Goal: Information Seeking & Learning: Learn about a topic

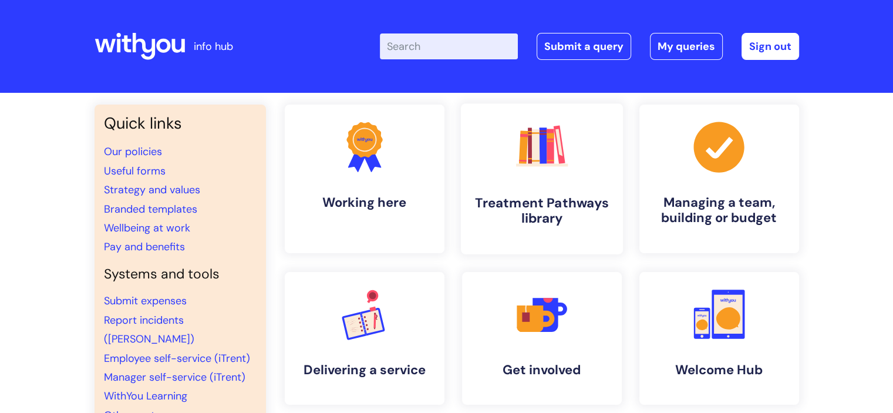
click at [549, 202] on h4 "Treatment Pathways library" at bounding box center [541, 211] width 143 height 32
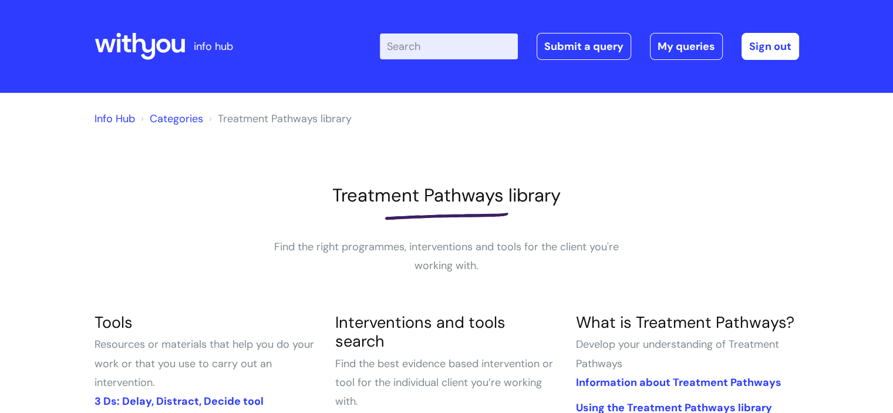
drag, startPoint x: 460, startPoint y: 33, endPoint x: 459, endPoint y: 42, distance: 8.3
click at [459, 38] on input "Enter your search term here..." at bounding box center [449, 46] width 138 height 26
click at [460, 45] on input "Enter your search term here..." at bounding box center [449, 46] width 138 height 26
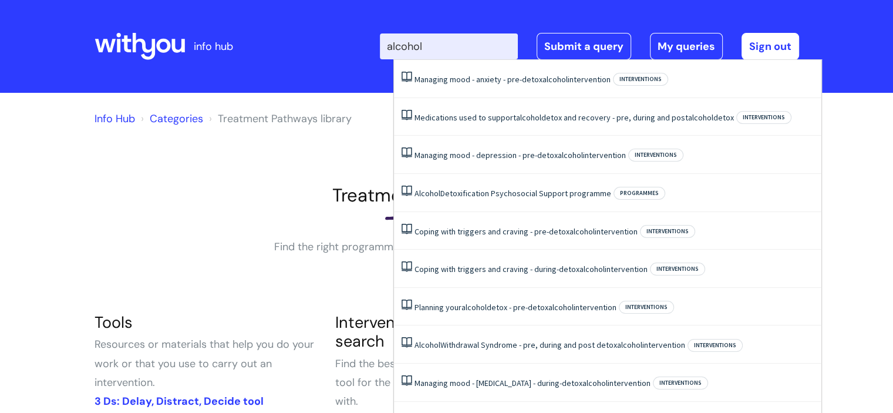
type input "alcohol"
click button "Search" at bounding box center [0, 0] width 0 height 0
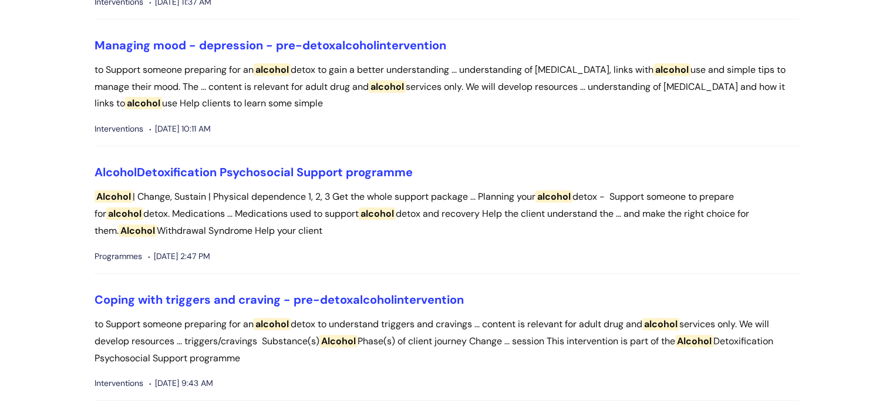
scroll to position [352, 0]
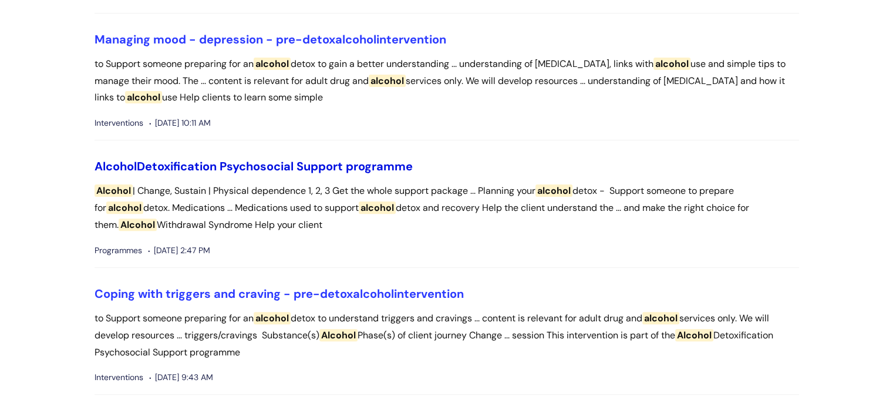
click at [250, 164] on link "Alcohol Detoxification Psychosocial Support programme" at bounding box center [254, 166] width 318 height 15
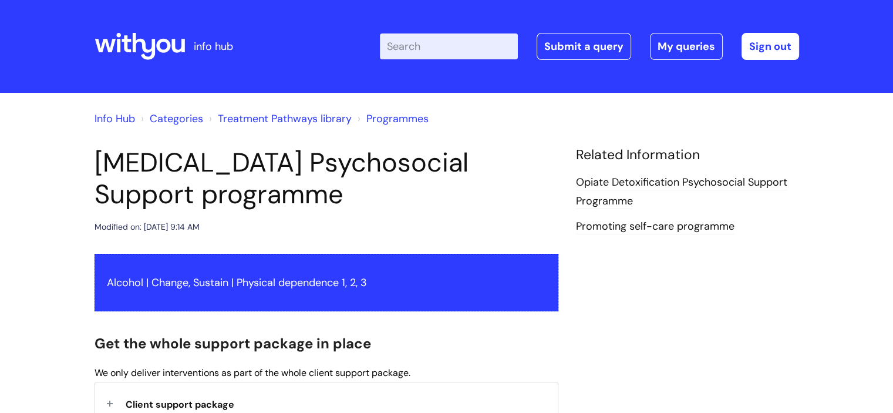
click at [267, 31] on div "info hub" at bounding box center [182, 46] width 175 height 69
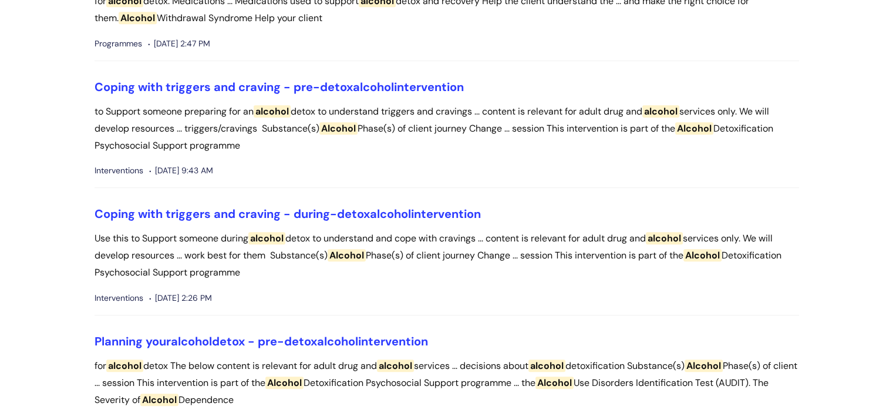
scroll to position [585, 0]
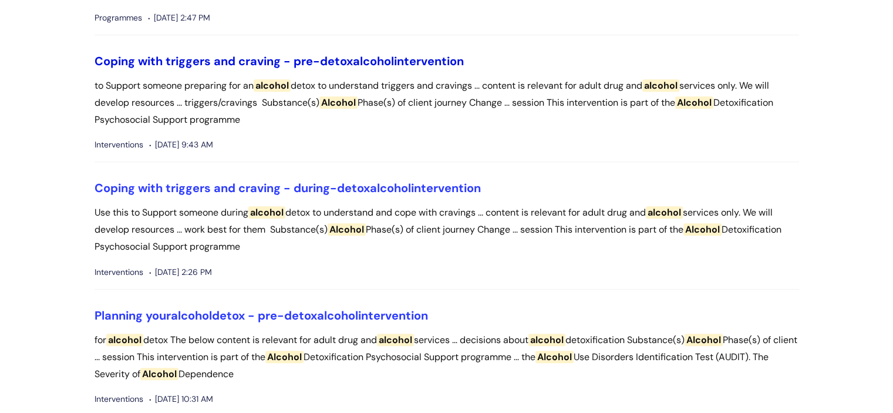
click at [303, 55] on link "Coping with triggers and craving - pre-detox alcohol intervention" at bounding box center [279, 60] width 369 height 15
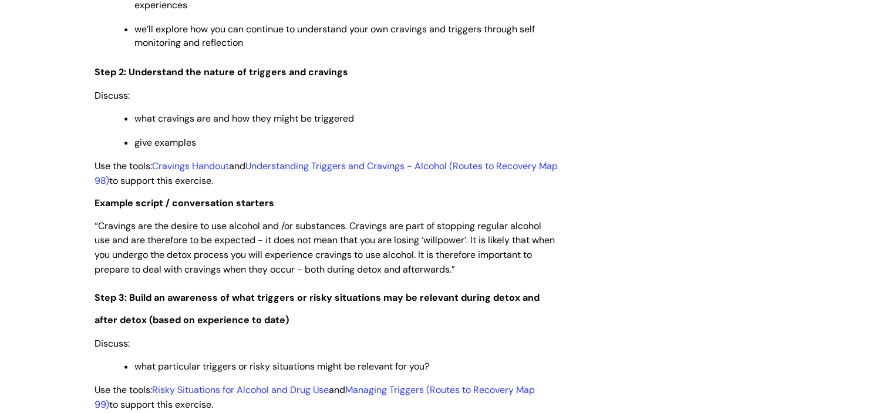
scroll to position [1644, 0]
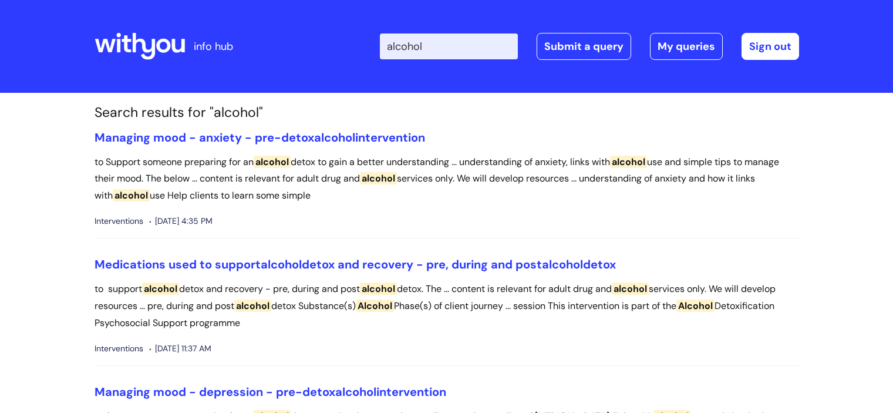
scroll to position [585, 0]
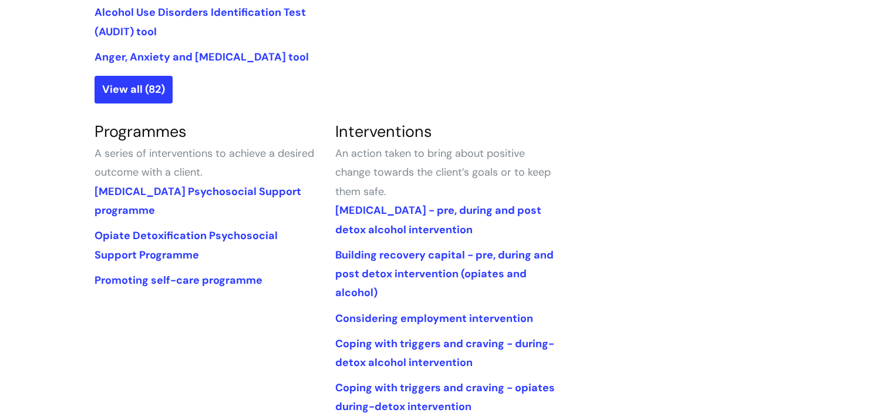
scroll to position [528, 0]
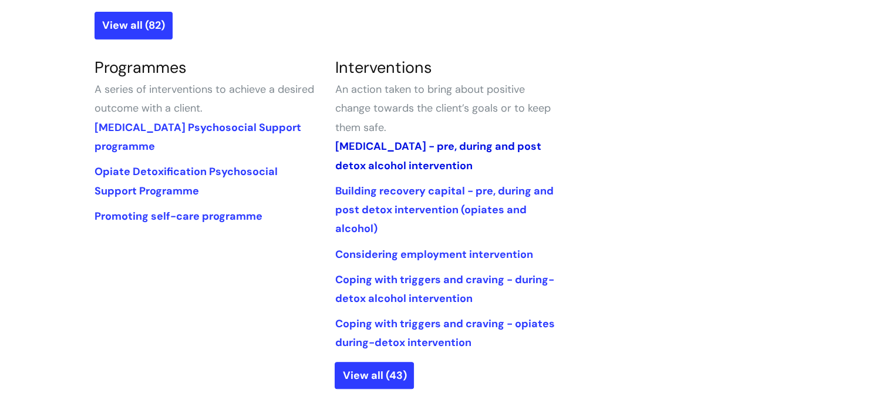
click at [415, 145] on link "[MEDICAL_DATA] - pre, during and post detox alcohol intervention" at bounding box center [438, 155] width 206 height 33
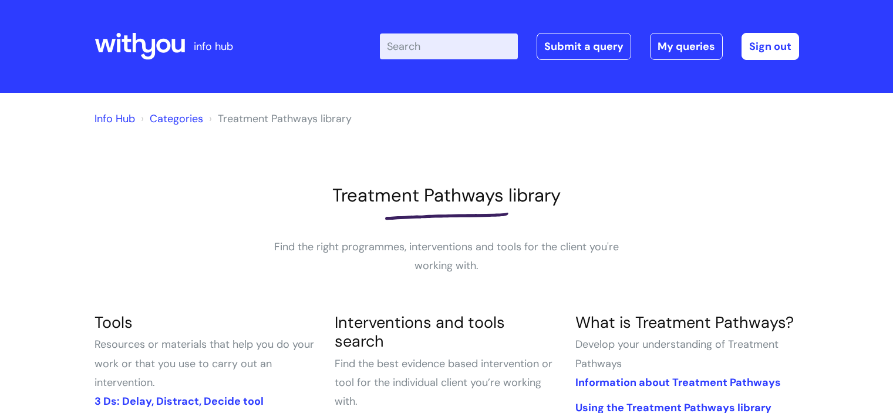
scroll to position [528, 0]
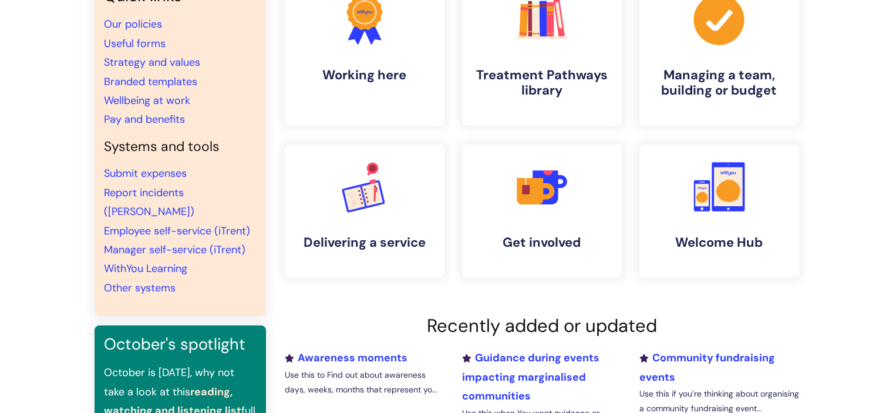
scroll to position [55, 0]
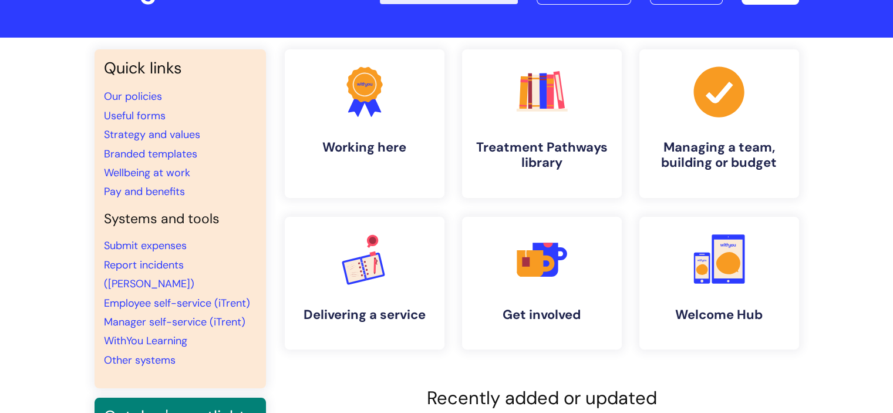
click at [631, 331] on div ".cls-1{fill:#f89b22;}.cls-1,.cls-2,.cls-3{stroke-width:0px;}.cls-2{fill:#2d3cff…" at bounding box center [719, 283] width 177 height 133
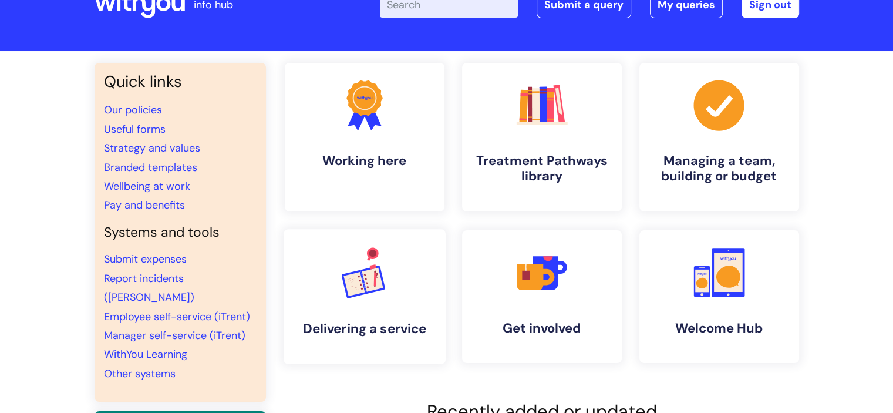
scroll to position [59, 0]
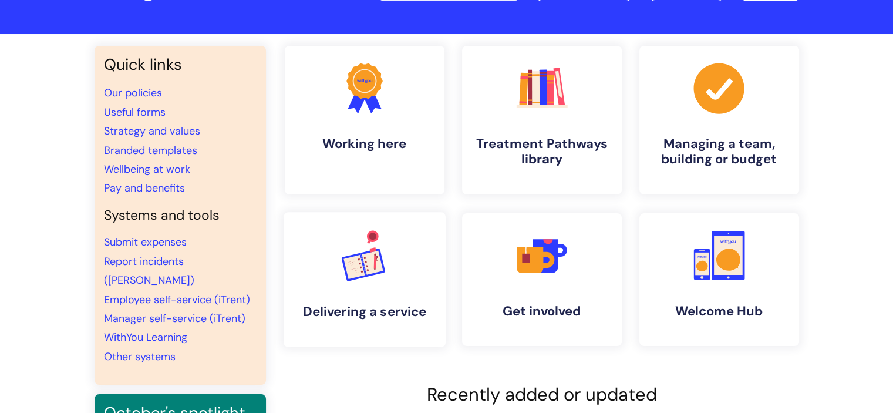
click at [368, 288] on link ".cls-1{font-family:DMSans-Bold, 'DM Sans';font-size:43.1802px;font-weight:700;}…" at bounding box center [364, 279] width 162 height 135
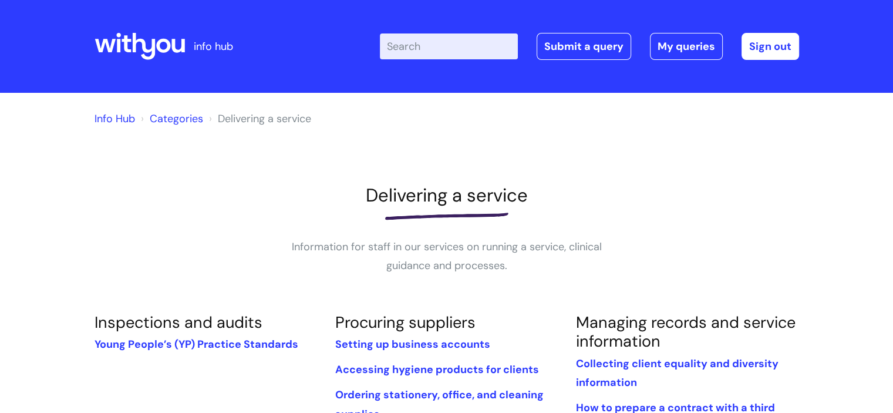
click at [146, 40] on icon at bounding box center [140, 46] width 90 height 28
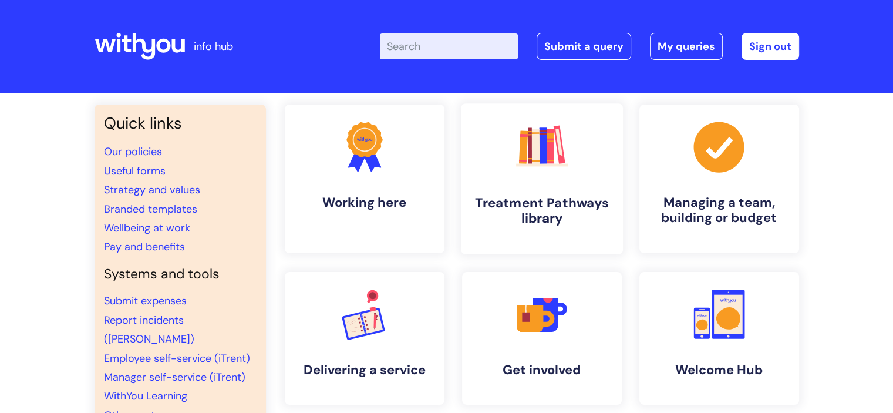
click at [521, 187] on link ".cls-1{fill:#f89b22;}.cls-1,.cls-2,.cls-3,.cls-4,.cls-5,.cls-6,.cls-7{stroke-wi…" at bounding box center [541, 178] width 162 height 151
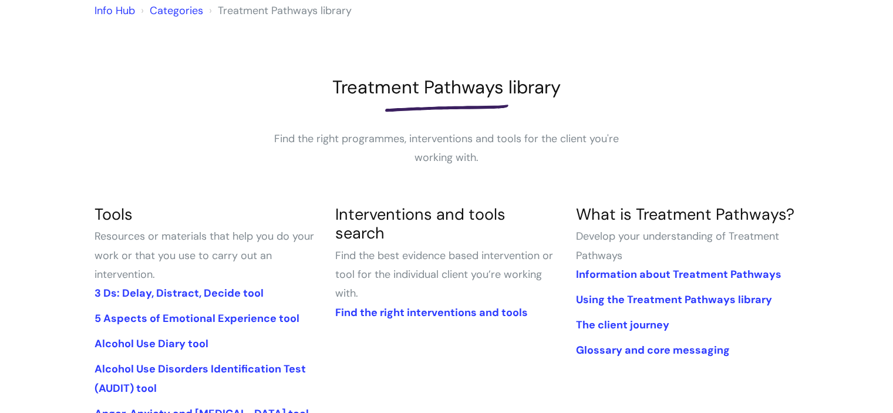
scroll to position [176, 0]
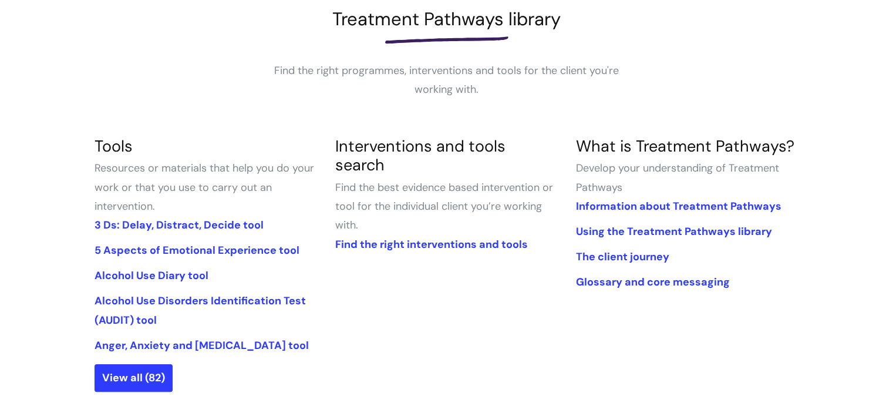
click at [569, 126] on div "Info Hub Categories Treatment Pathways library Treatment Pathways library Find …" at bounding box center [447, 343] width 705 height 831
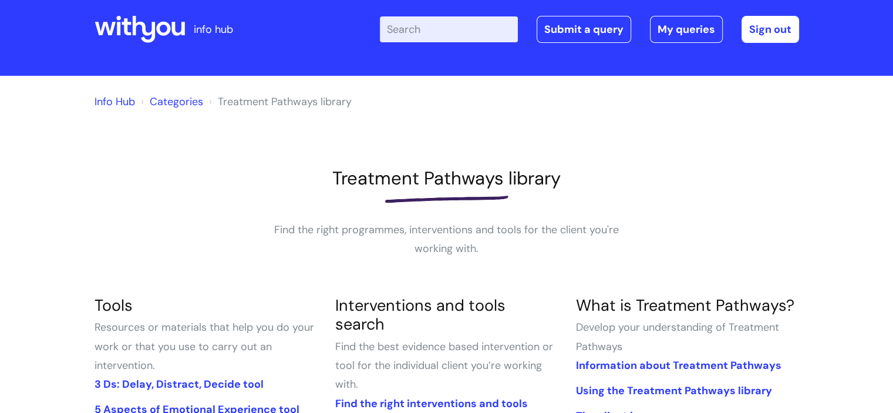
scroll to position [0, 0]
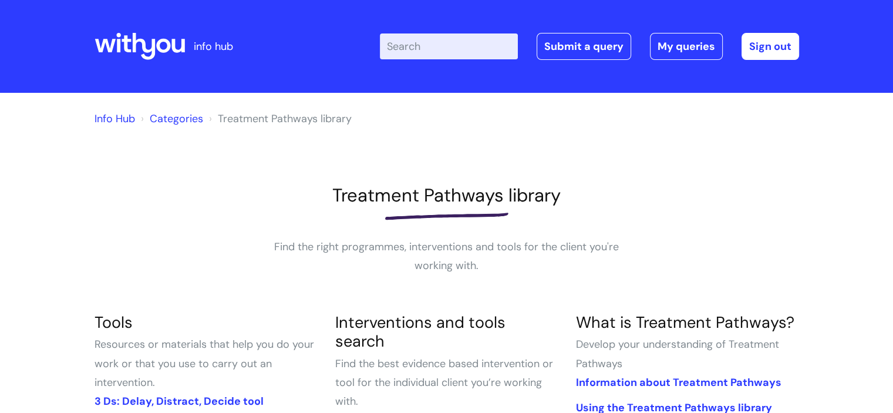
click at [143, 49] on icon at bounding box center [143, 46] width 23 height 27
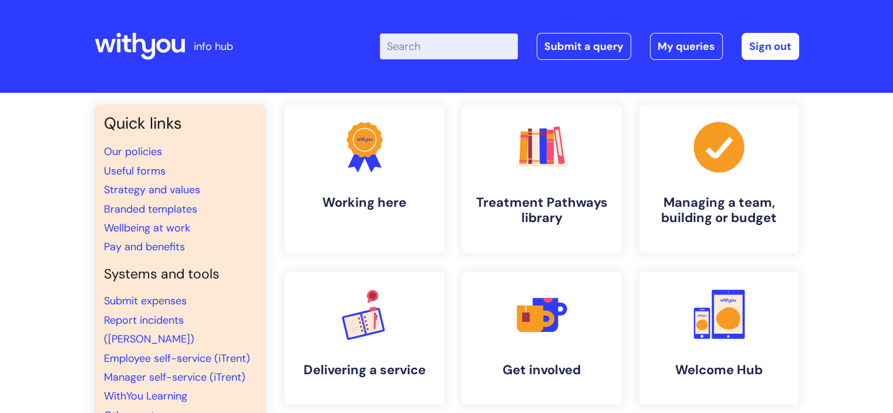
click at [355, 48] on div "Enter your search term here... Search Submit a query My queries Welcome [PERSON…" at bounding box center [534, 46] width 530 height 69
click at [571, 24] on div "Enter your search term here... Search Submit a query My queries Welcome [PERSON…" at bounding box center [534, 46] width 530 height 69
click at [377, 60] on div "Enter your search term here... Search Submit a query My queries Welcome [PERSON…" at bounding box center [534, 46] width 530 height 69
click at [527, 83] on header "info hub Enter your search term here... Search Submit a query My queries Welcom…" at bounding box center [446, 46] width 893 height 93
click at [673, 70] on div "Enter your search term here... Search Submit a query My queries Welcome [PERSON…" at bounding box center [534, 46] width 530 height 69
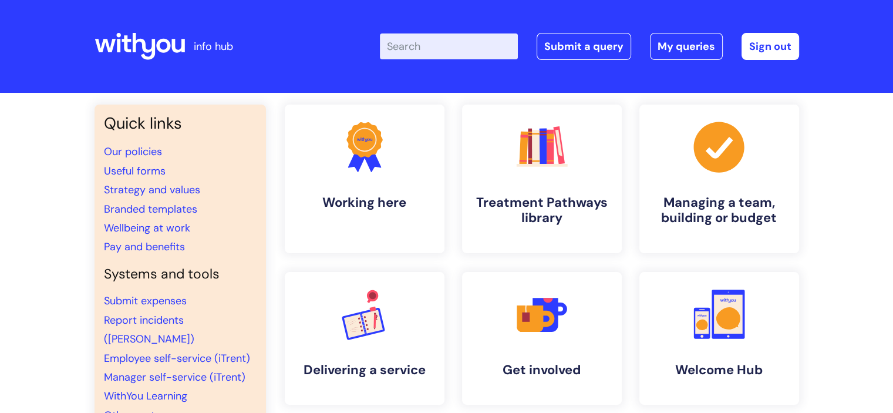
click at [735, 48] on b "Sign out" at bounding box center [761, 46] width 76 height 27
